Goal: Information Seeking & Learning: Learn about a topic

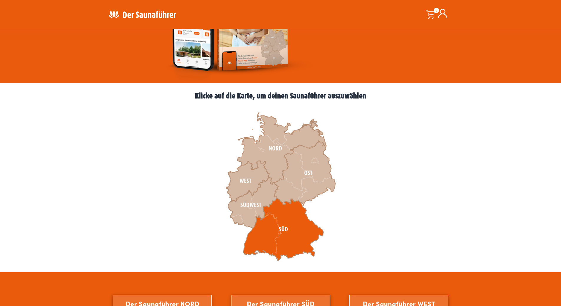
scroll to position [118, 0]
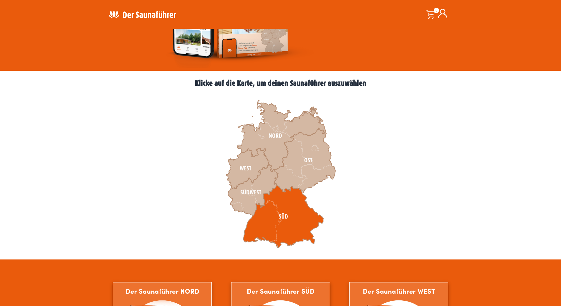
click at [283, 216] on icon at bounding box center [283, 217] width 80 height 62
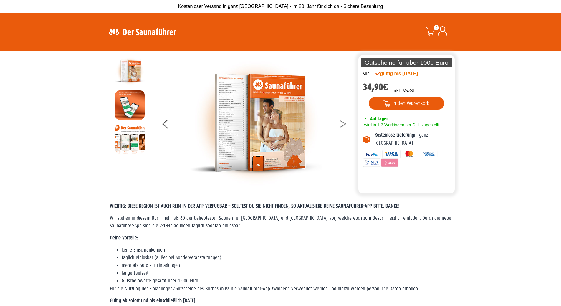
click at [342, 124] on button at bounding box center [347, 125] width 15 height 15
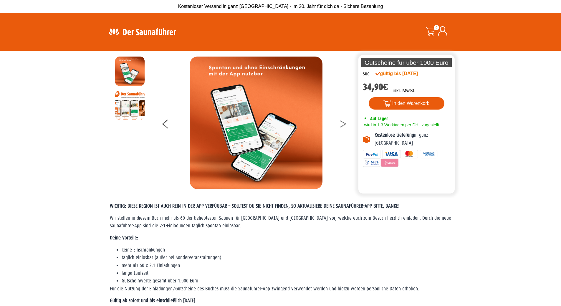
click at [343, 124] on button at bounding box center [347, 125] width 15 height 15
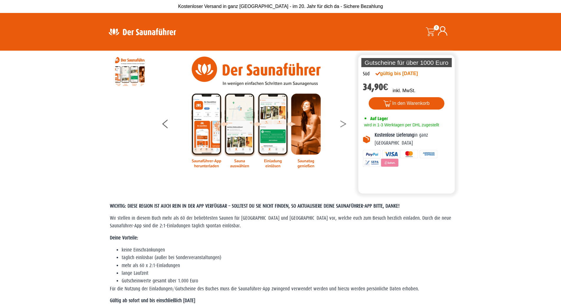
click at [343, 124] on button at bounding box center [347, 125] width 15 height 15
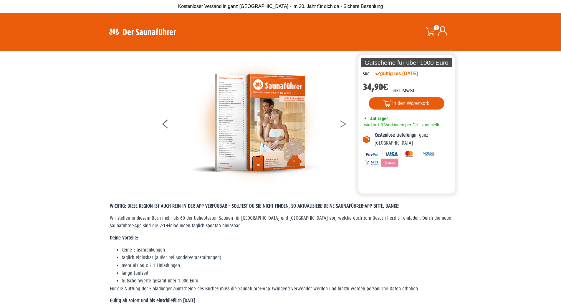
click at [343, 124] on button at bounding box center [347, 125] width 15 height 15
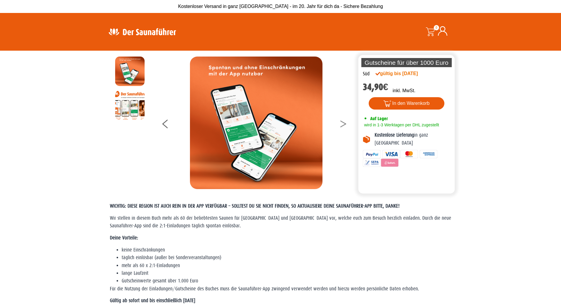
click at [343, 124] on button at bounding box center [347, 125] width 15 height 15
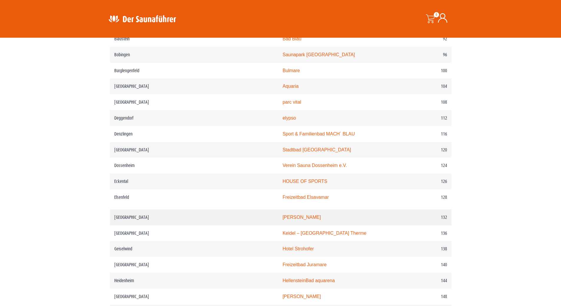
scroll to position [589, 0]
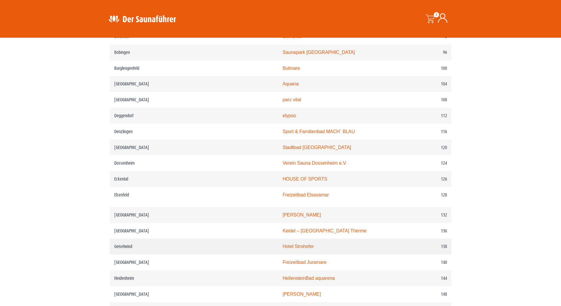
drag, startPoint x: 276, startPoint y: 171, endPoint x: 251, endPoint y: 255, distance: 87.2
click at [282, 249] on link "Hotel Strohofer" at bounding box center [297, 246] width 31 height 5
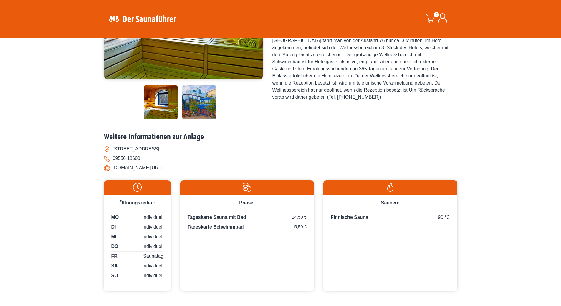
scroll to position [177, 0]
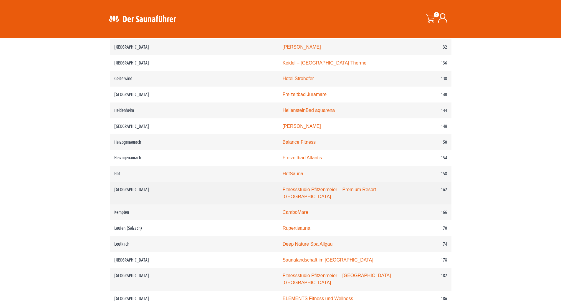
scroll to position [795, 0]
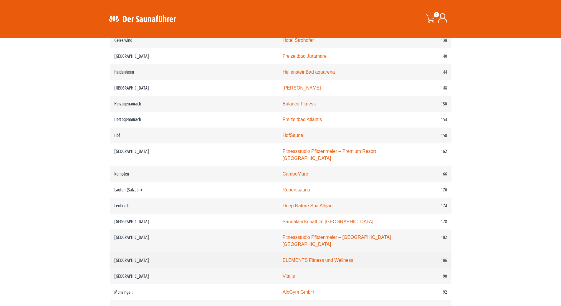
click at [282, 258] on link "ELEMENTS Fitness und Wellness" at bounding box center [317, 260] width 71 height 5
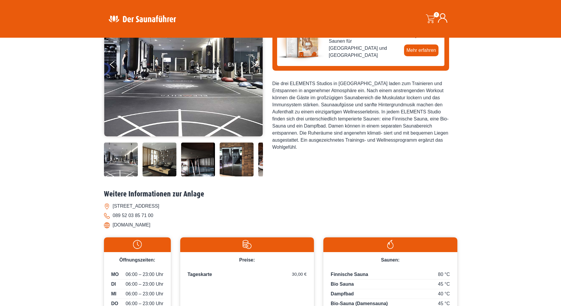
scroll to position [29, 0]
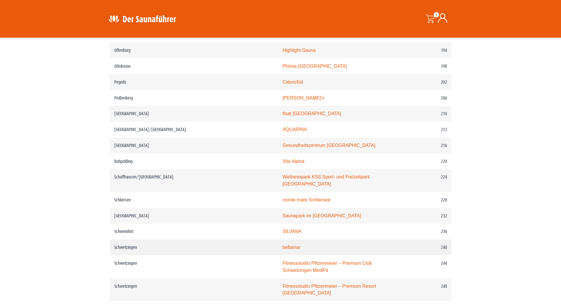
scroll to position [1060, 0]
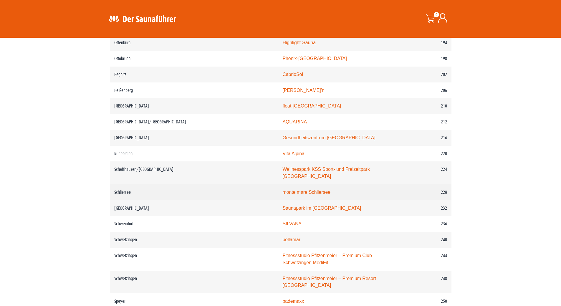
click at [282, 190] on link "monte mare Schliersee" at bounding box center [306, 192] width 48 height 5
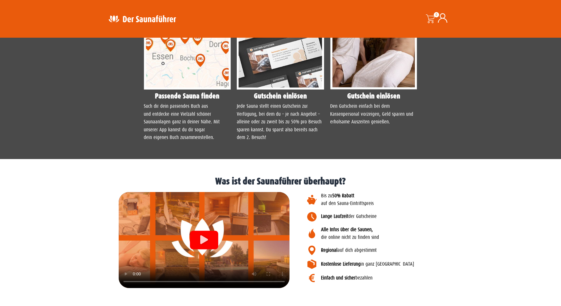
scroll to position [288, 0]
